Goal: Navigation & Orientation: Find specific page/section

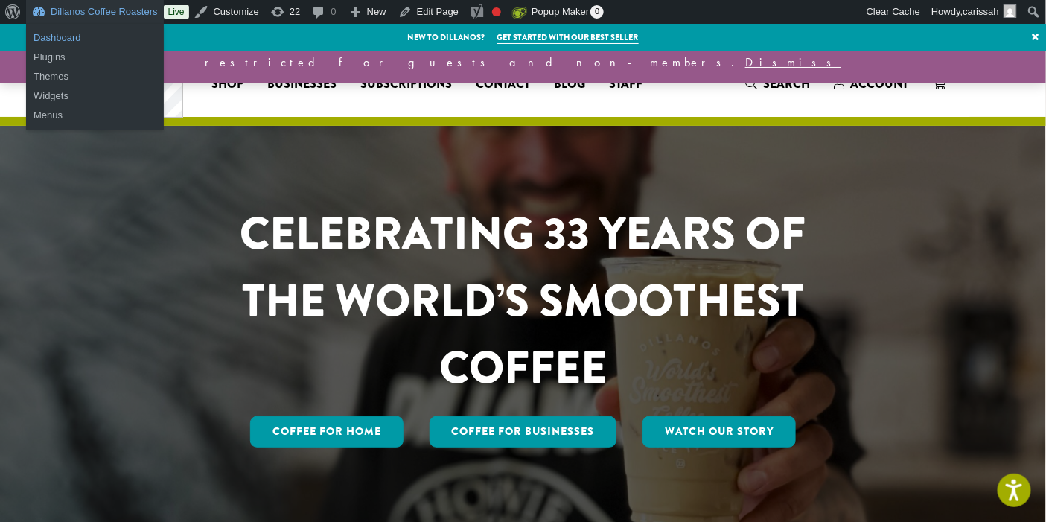
click at [62, 35] on link "Dashboard" at bounding box center [95, 37] width 138 height 19
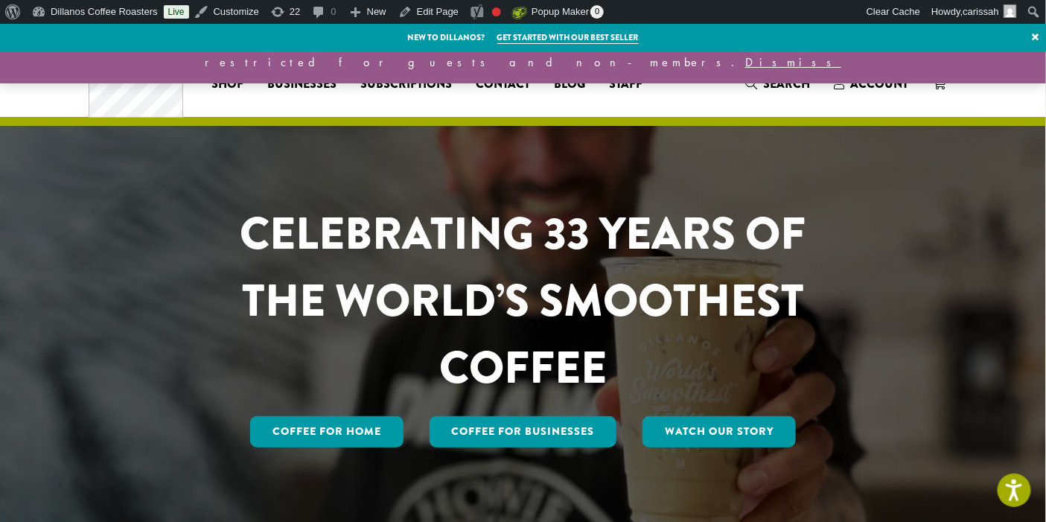
click at [575, 87] on span "Blog" at bounding box center [569, 84] width 31 height 19
